Goal: Transaction & Acquisition: Purchase product/service

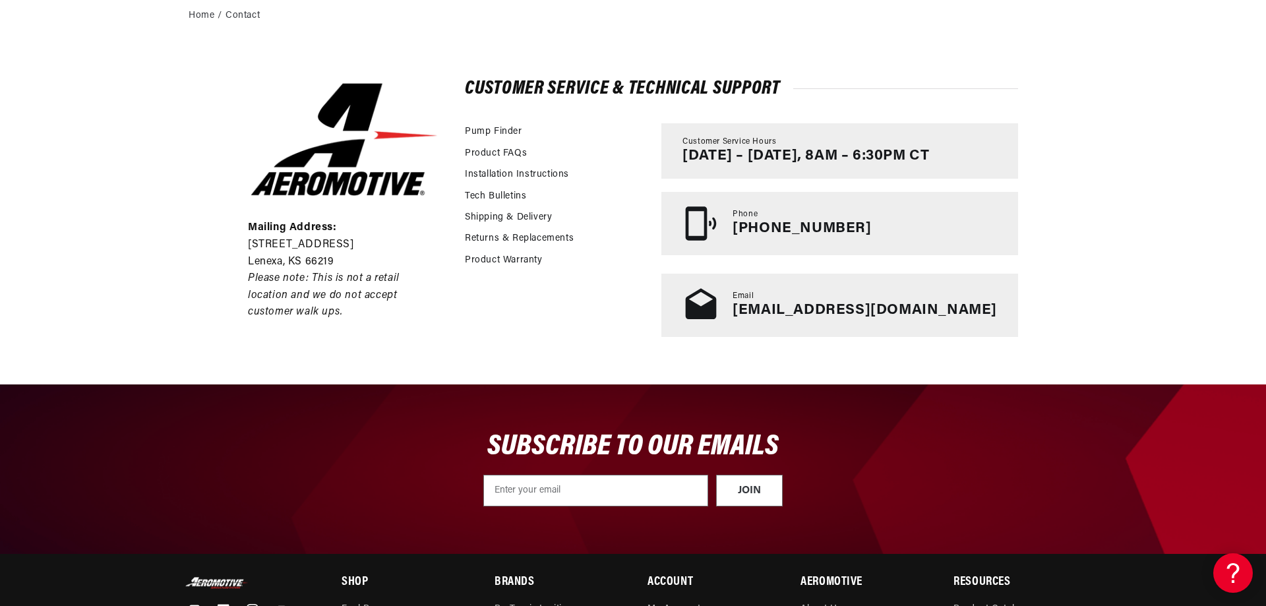
click at [336, 63] on div "Mailing Address: 10955 Mill Creek Road Lenexa, KS 66219 Please note: This is no…" at bounding box center [633, 208] width 836 height 351
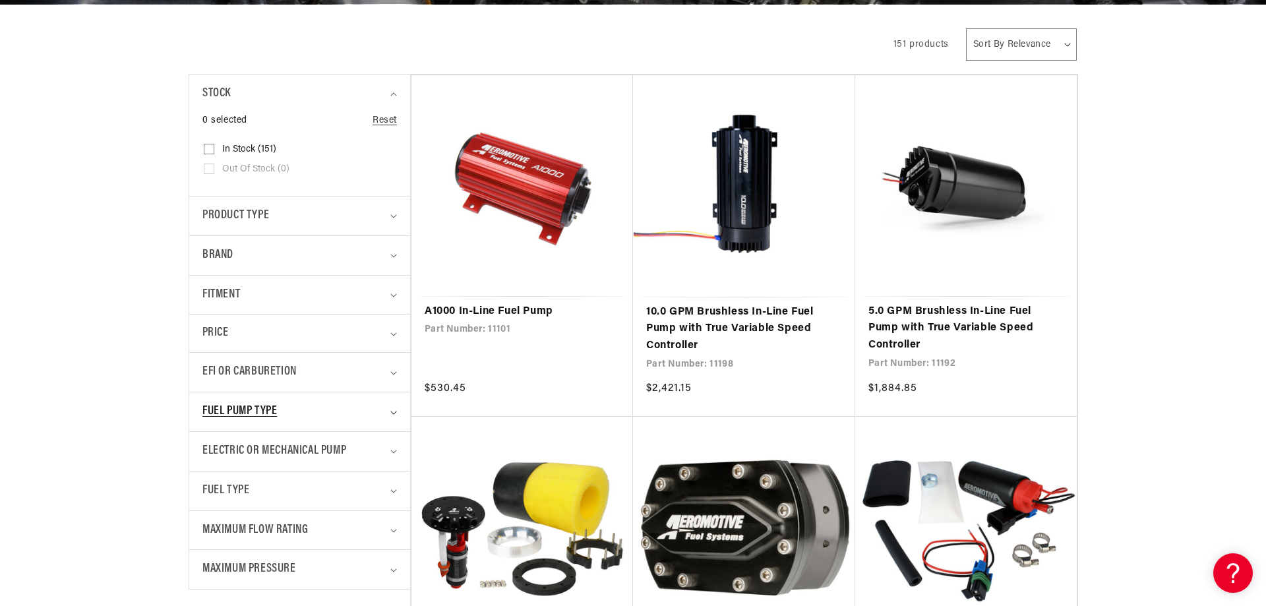
scroll to position [336, 0]
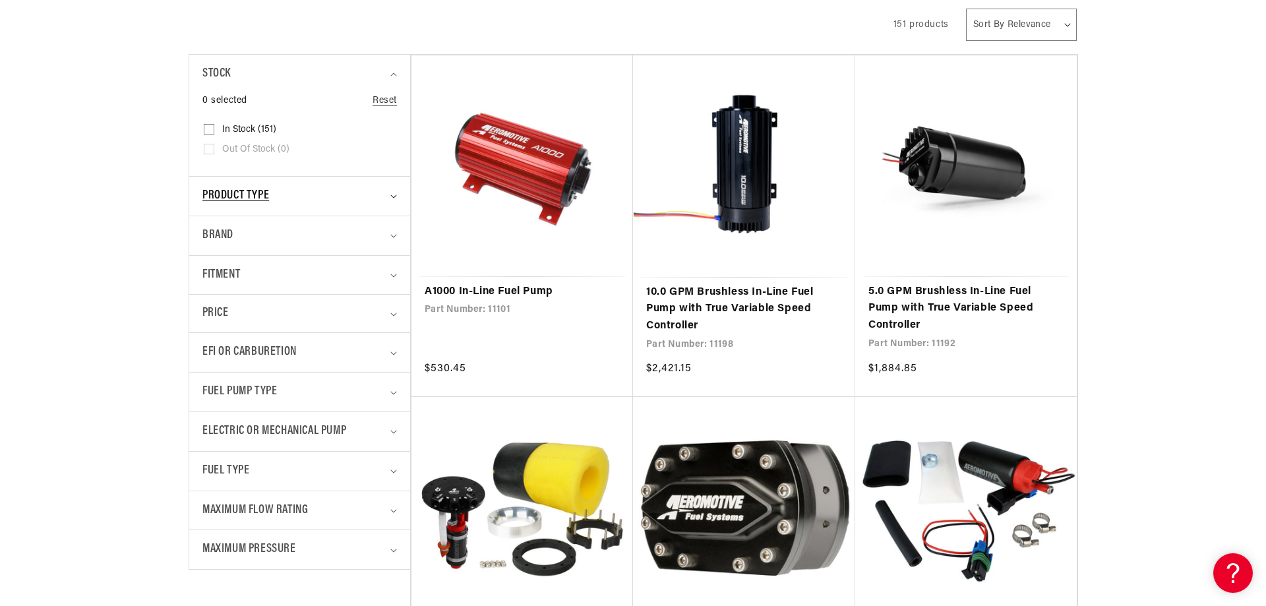
click at [394, 199] on icon "Product type (0 selected)" at bounding box center [393, 197] width 7 height 4
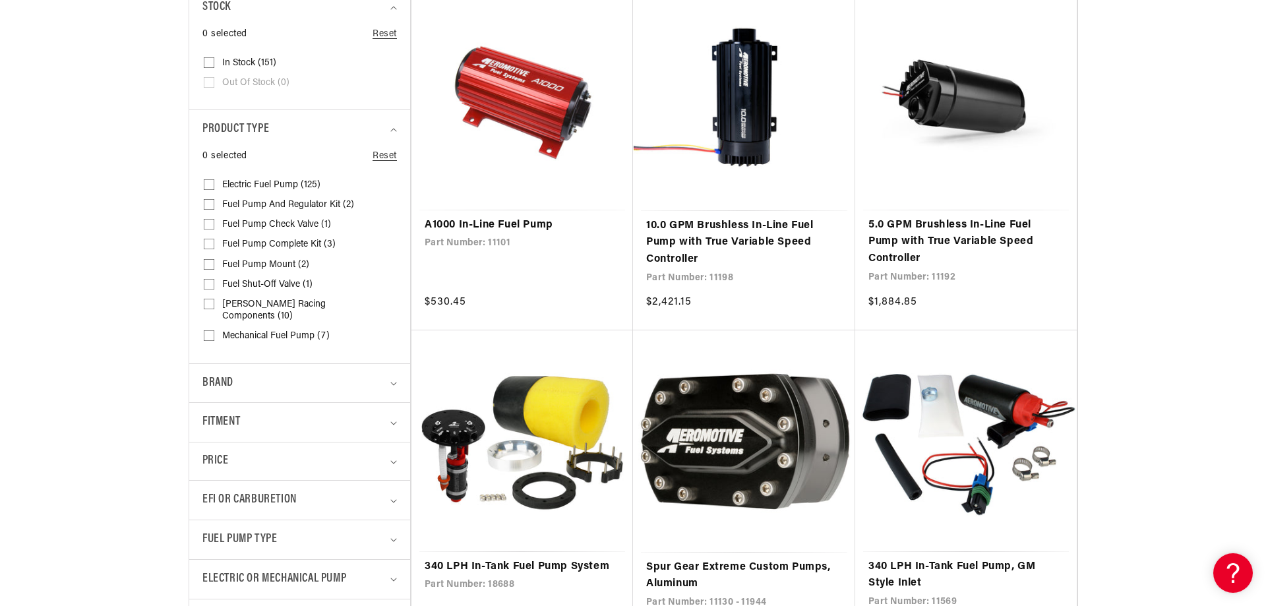
scroll to position [404, 0]
click at [264, 303] on span "[PERSON_NAME] Racing Components (10)" at bounding box center [298, 310] width 152 height 24
click at [214, 303] on input "[PERSON_NAME] Racing Components (10) [PERSON_NAME] Racing Components (10 produc…" at bounding box center [209, 306] width 11 height 11
checkbox input "true"
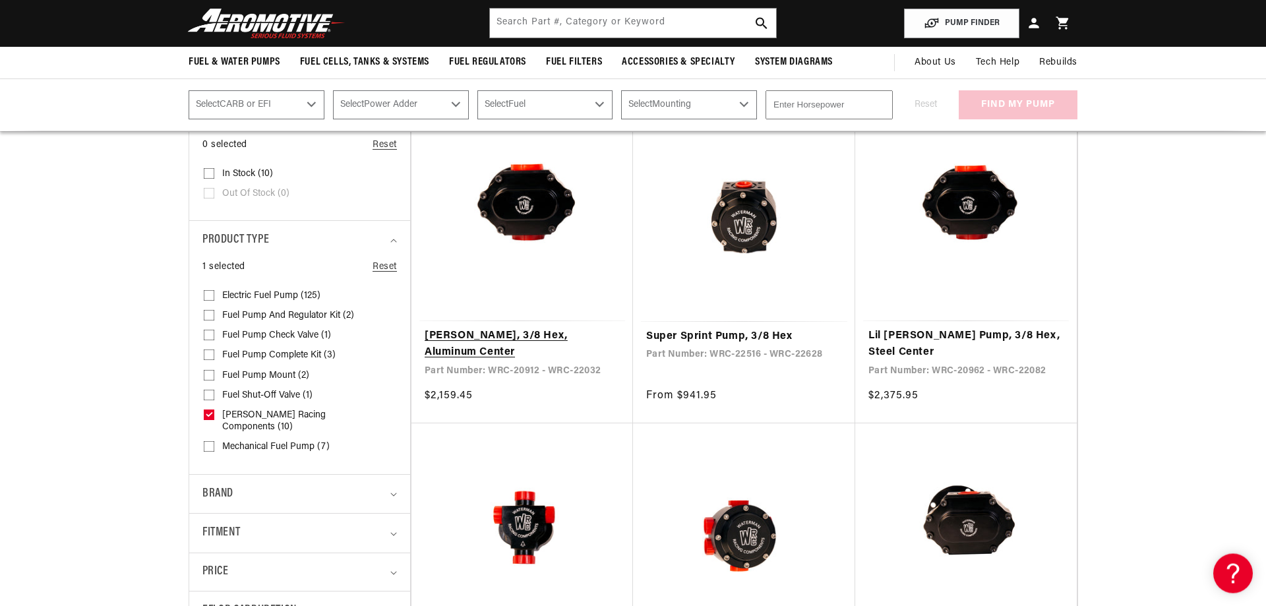
scroll to position [202, 0]
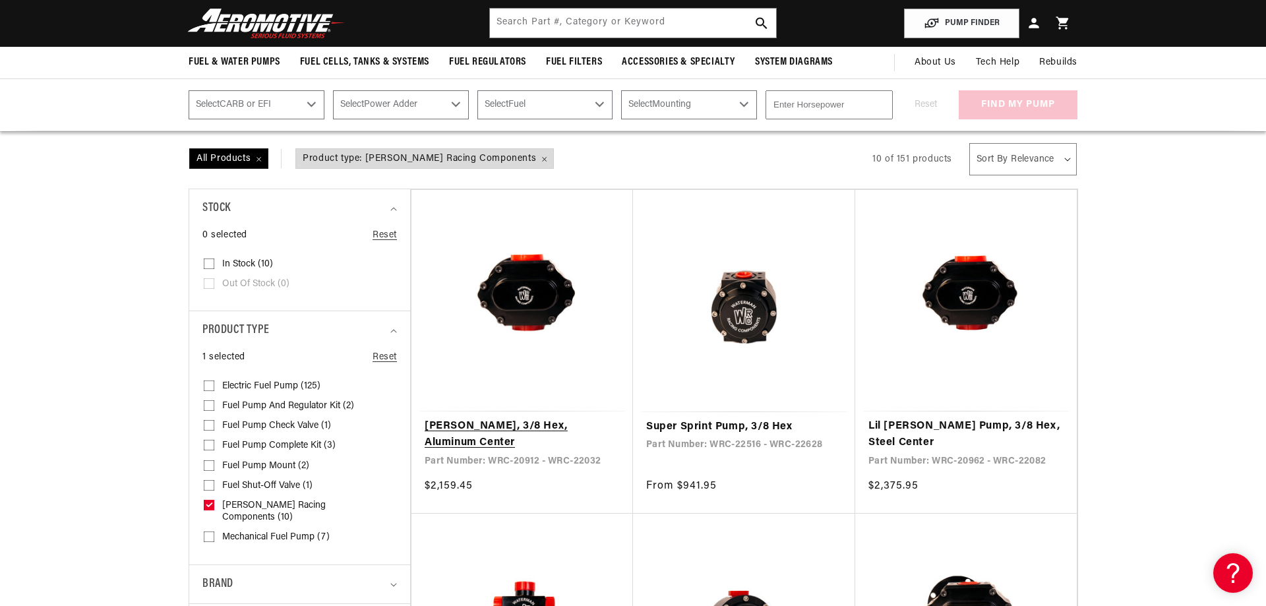
click at [542, 429] on link "[PERSON_NAME], 3/8 Hex, Aluminum Center" at bounding box center [522, 435] width 195 height 34
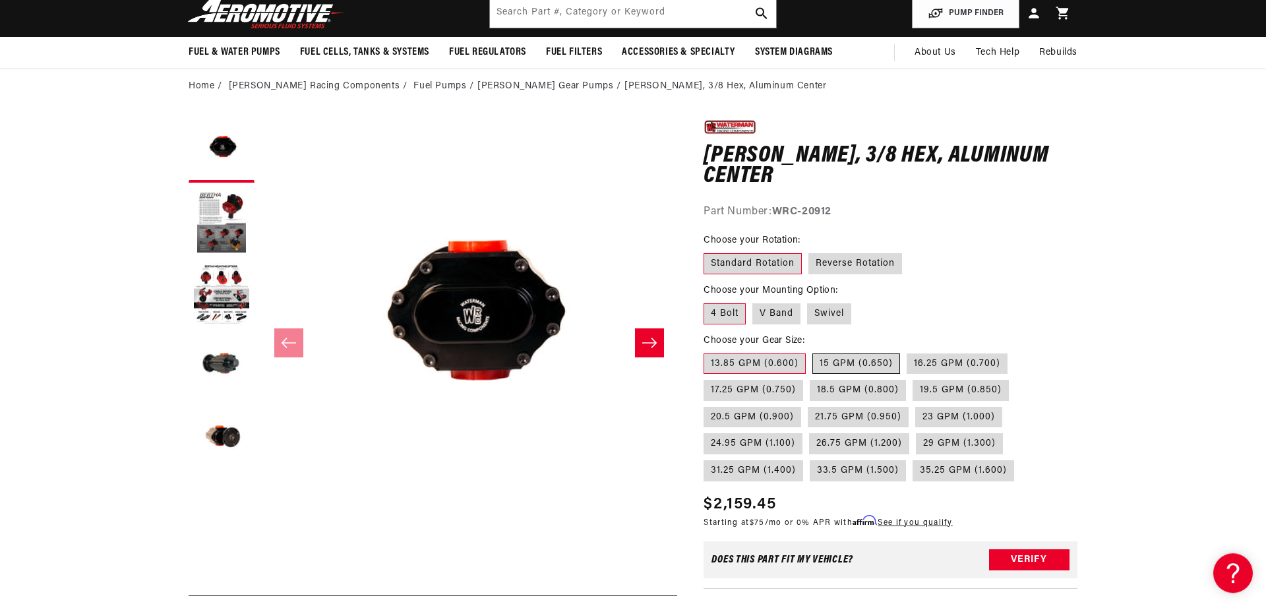
scroll to position [67, 0]
